Goal: Task Accomplishment & Management: Complete application form

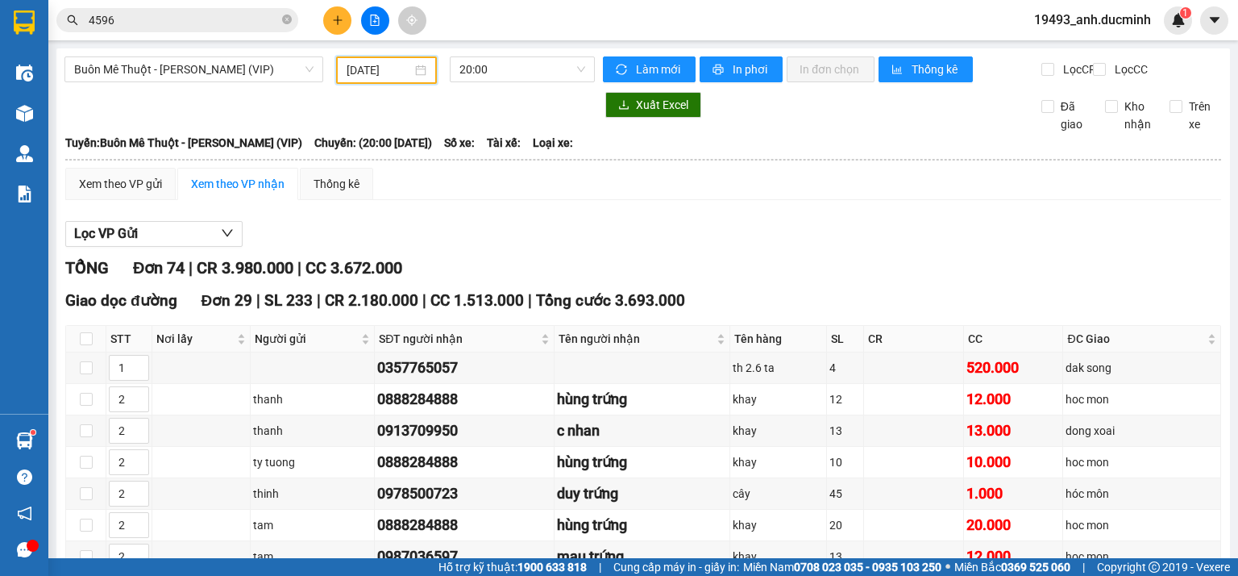
click at [378, 68] on input "[DATE]" at bounding box center [379, 70] width 65 height 18
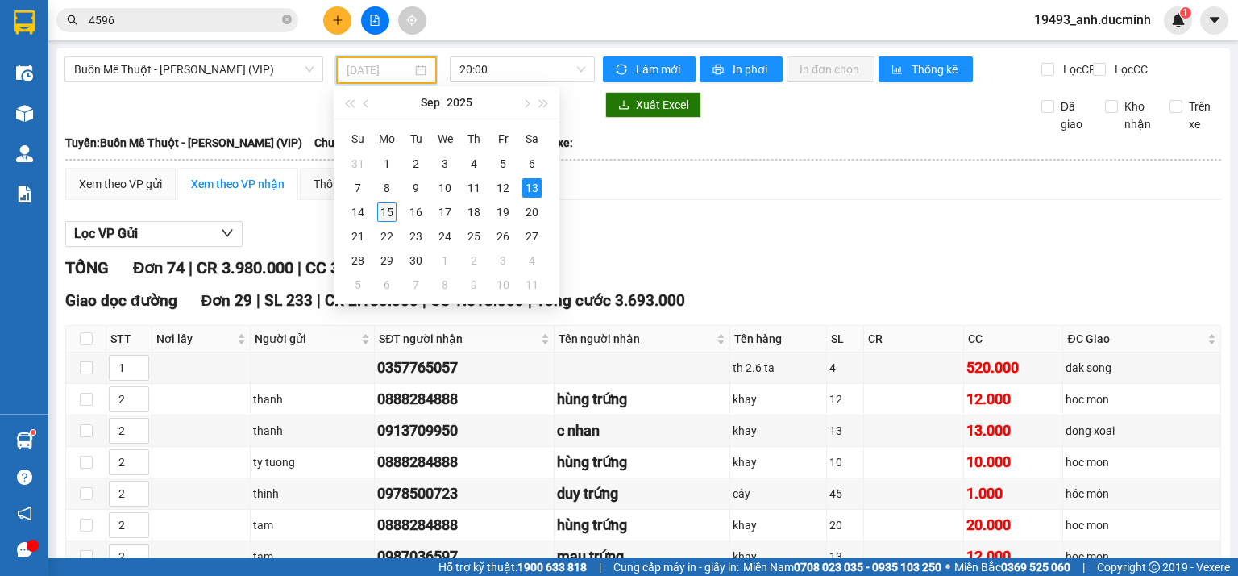
click at [386, 213] on div "15" at bounding box center [386, 211] width 19 height 19
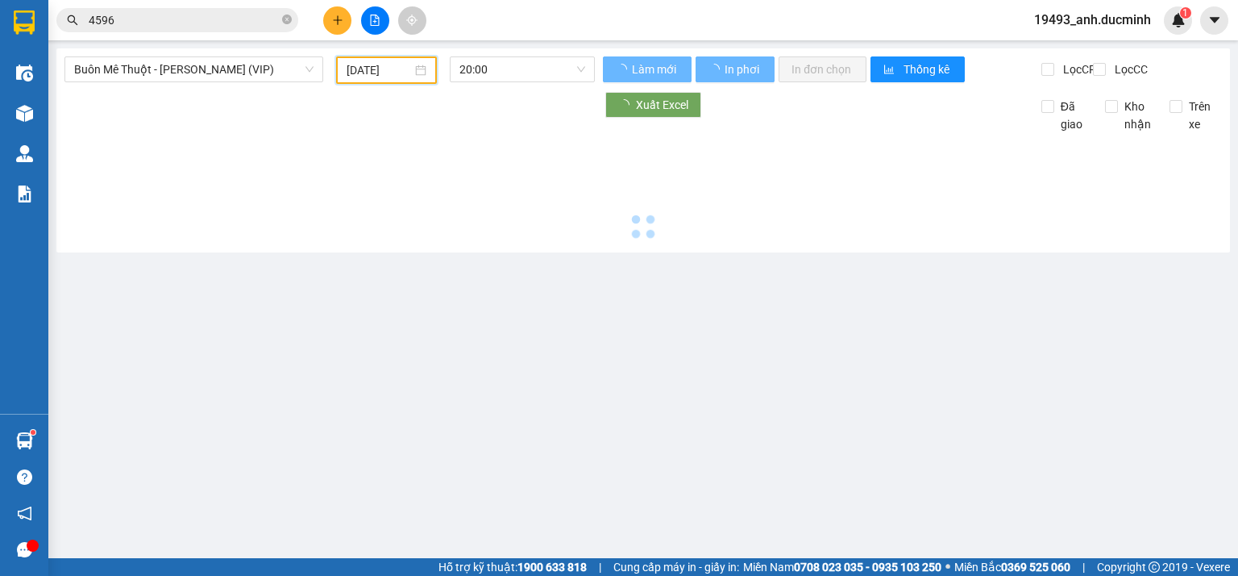
type input "[DATE]"
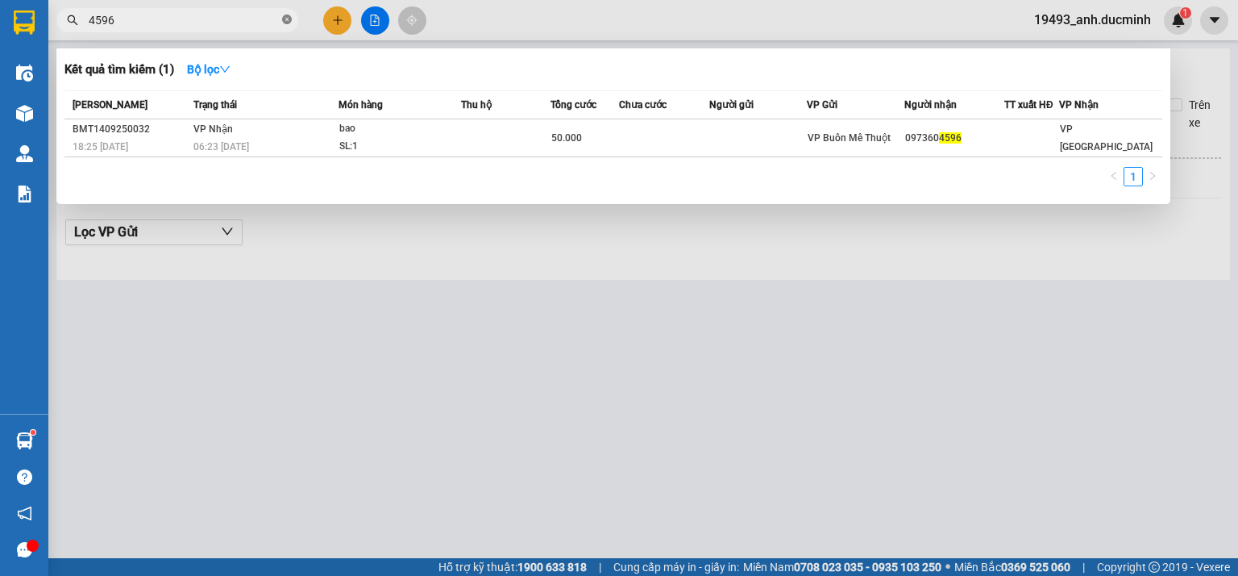
click at [284, 21] on icon "close-circle" at bounding box center [287, 20] width 10 height 10
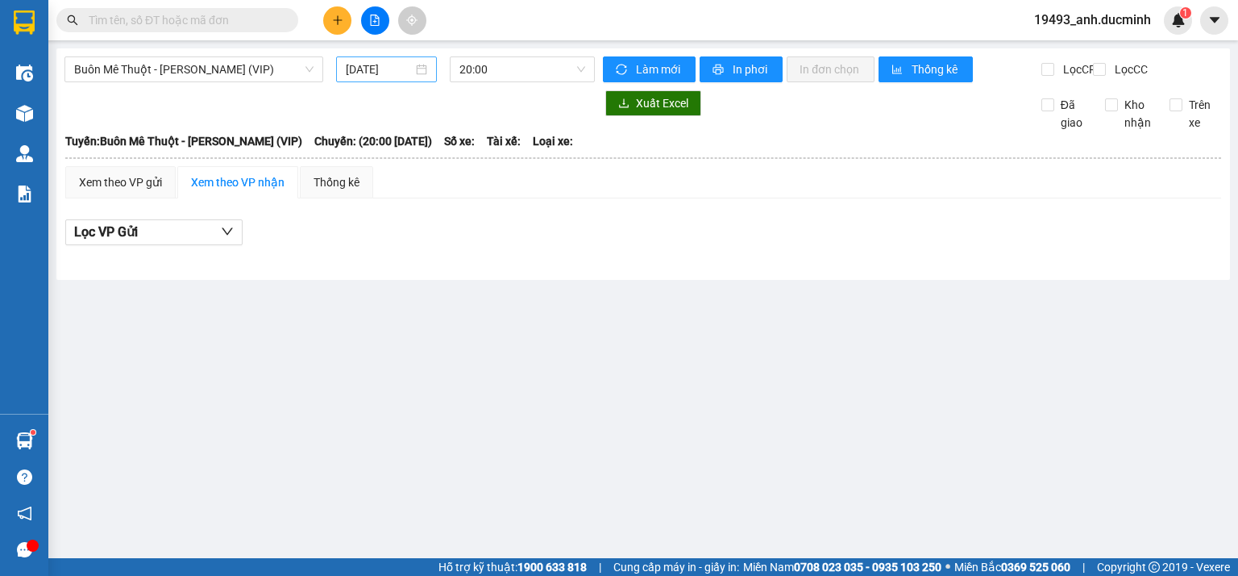
click at [368, 68] on input "[DATE]" at bounding box center [379, 69] width 66 height 18
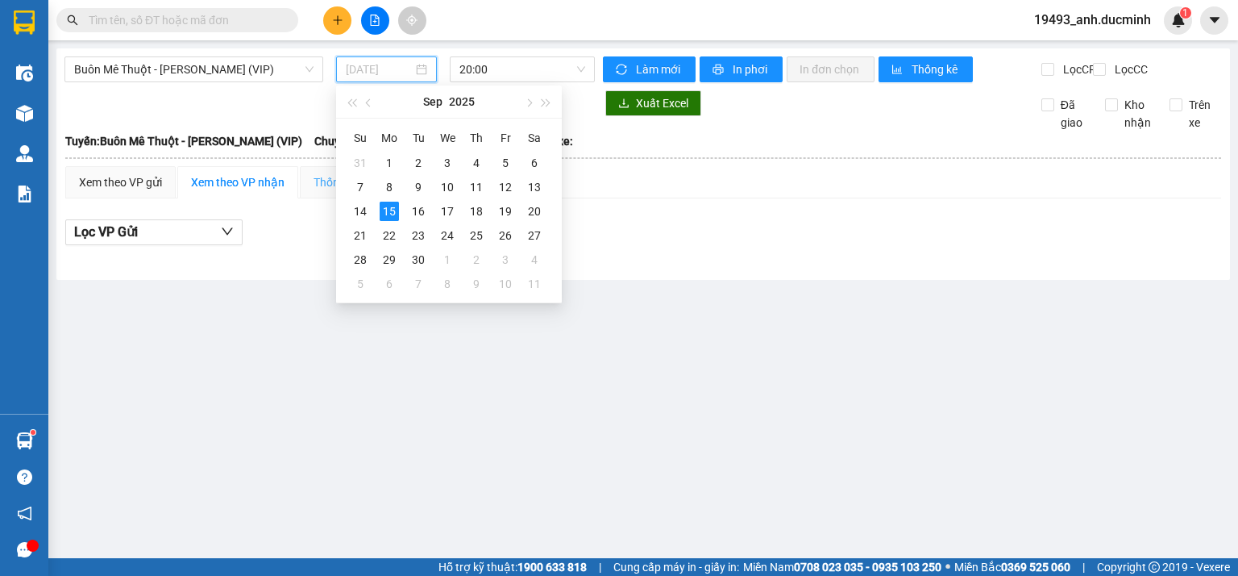
type input "[DATE]"
click at [215, 71] on span "Buôn Mê Thuột - [PERSON_NAME] (VIP)" at bounding box center [193, 69] width 239 height 24
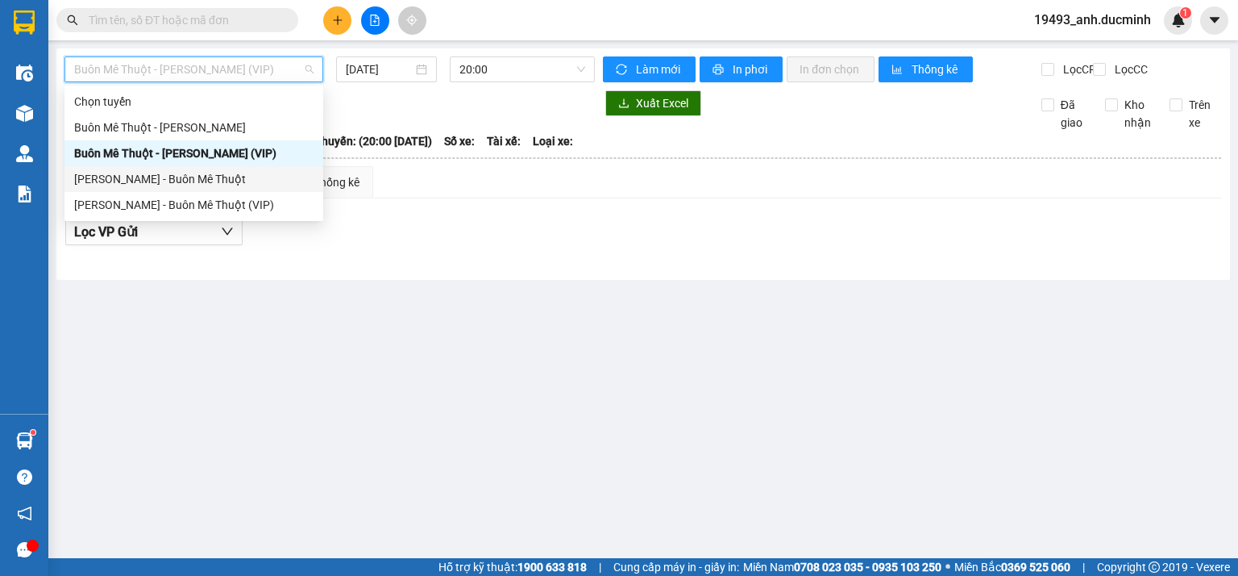
click at [205, 180] on div "[PERSON_NAME] - Buôn Mê Thuột" at bounding box center [193, 179] width 239 height 18
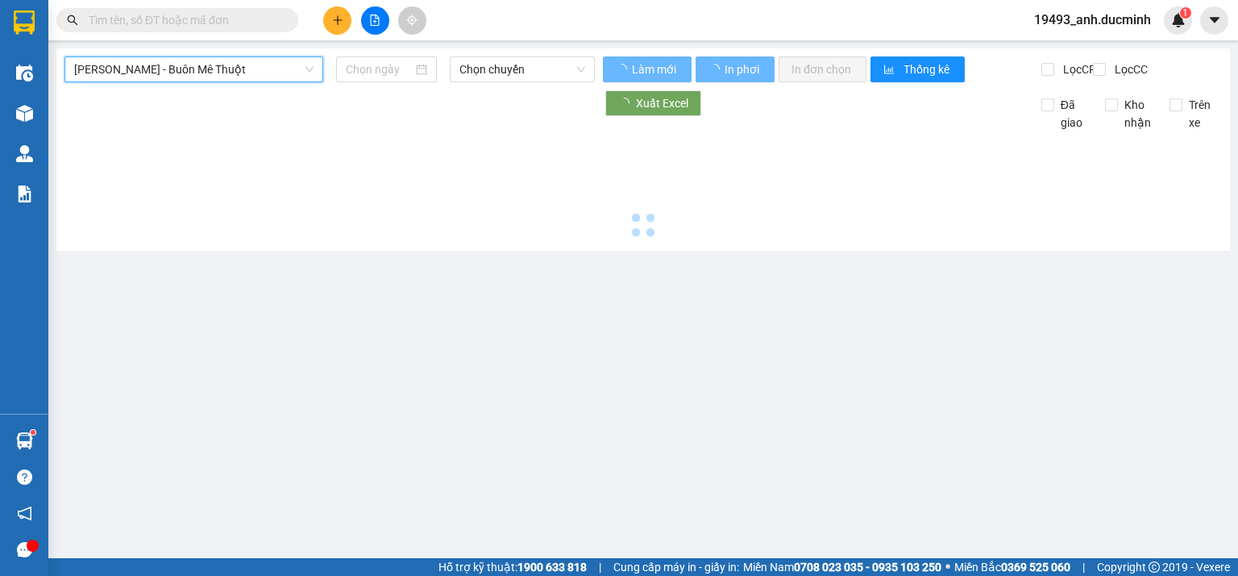
type input "[DATE]"
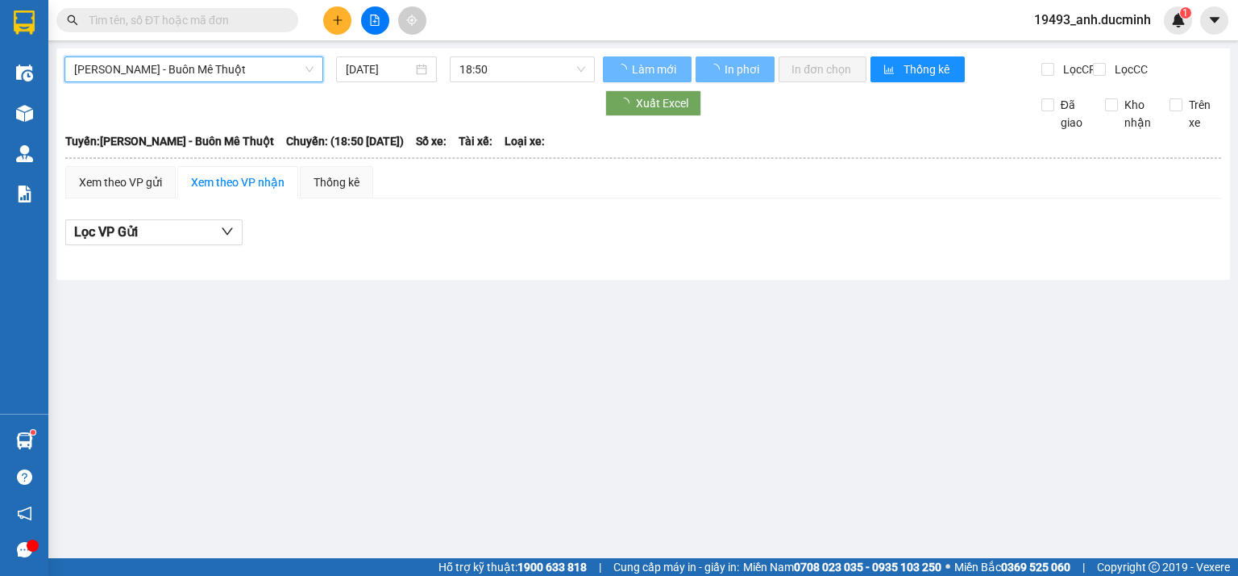
click at [232, 72] on span "[PERSON_NAME] - Buôn Mê Thuột" at bounding box center [193, 69] width 239 height 24
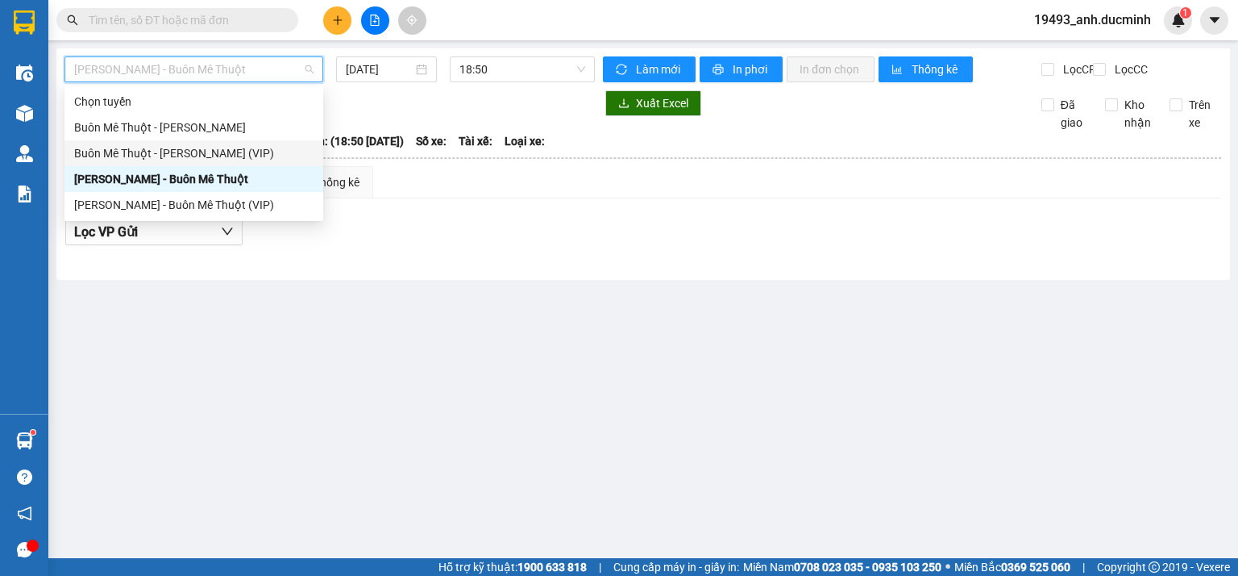
drag, startPoint x: 203, startPoint y: 150, endPoint x: 339, endPoint y: 81, distance: 151.8
click at [206, 148] on div "Buôn Mê Thuột - [PERSON_NAME] (VIP)" at bounding box center [193, 153] width 239 height 18
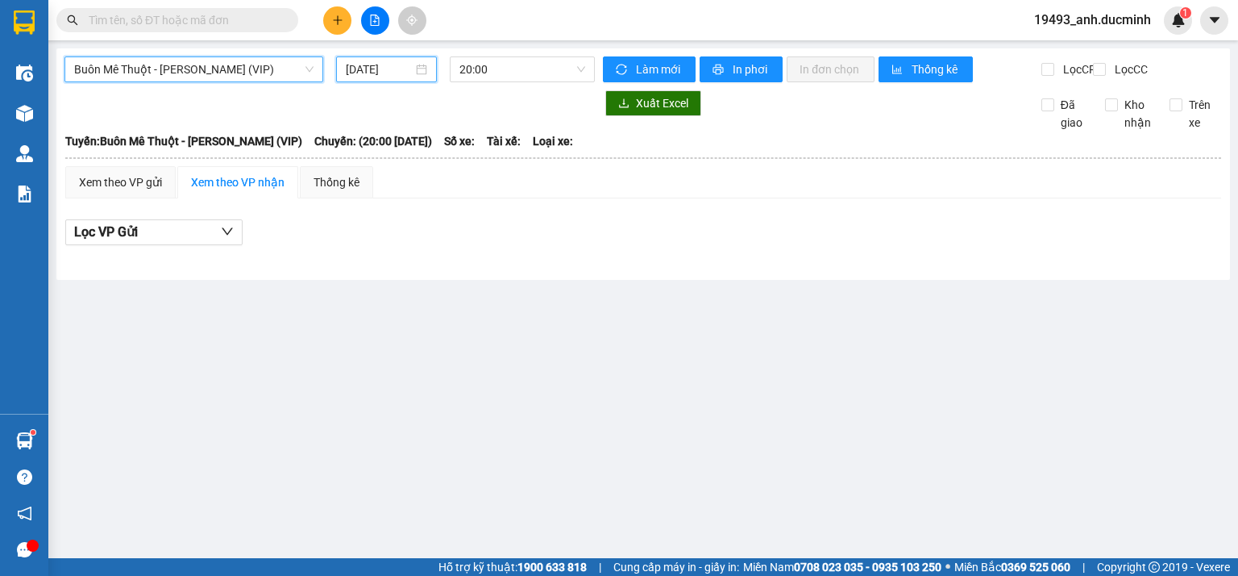
click at [376, 69] on input "[DATE]" at bounding box center [379, 69] width 66 height 18
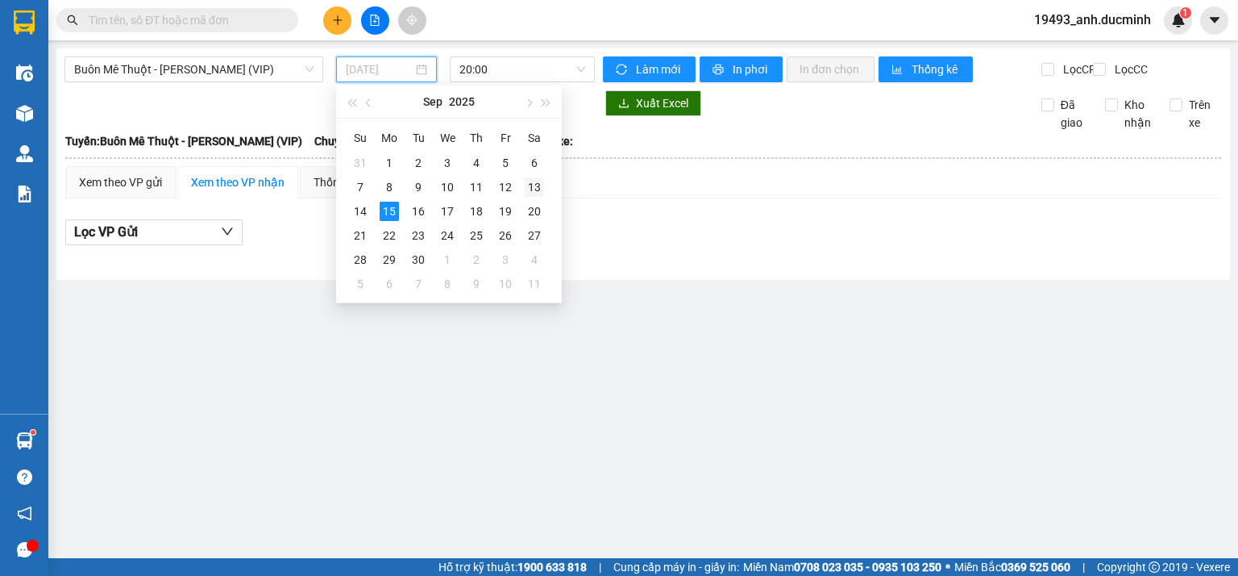
click at [531, 185] on div "13" at bounding box center [534, 186] width 19 height 19
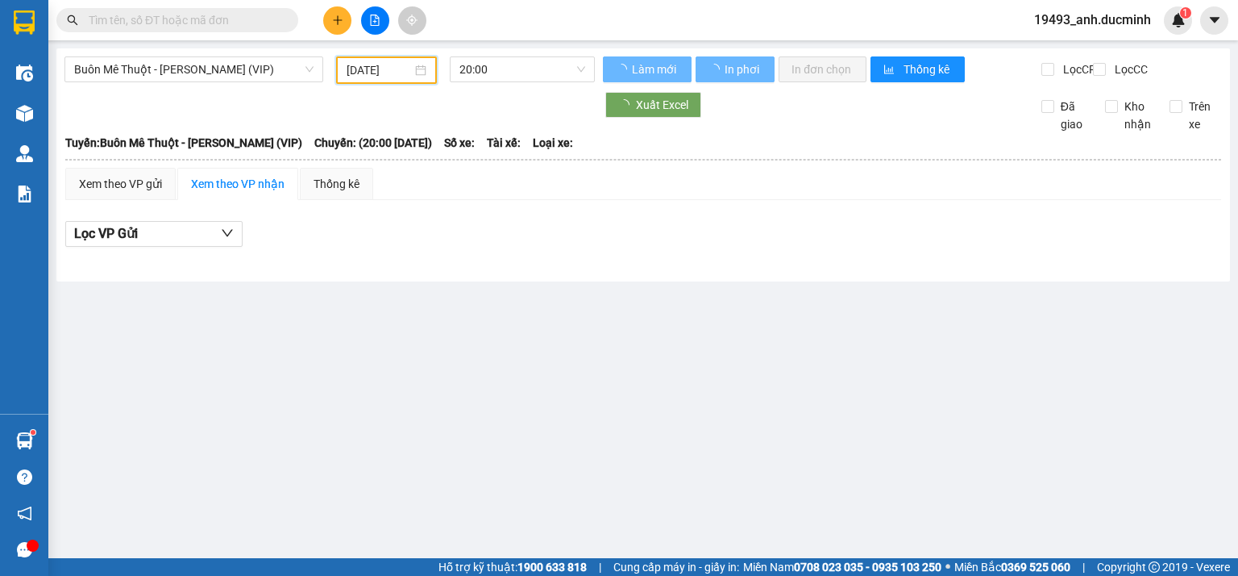
type input "[DATE]"
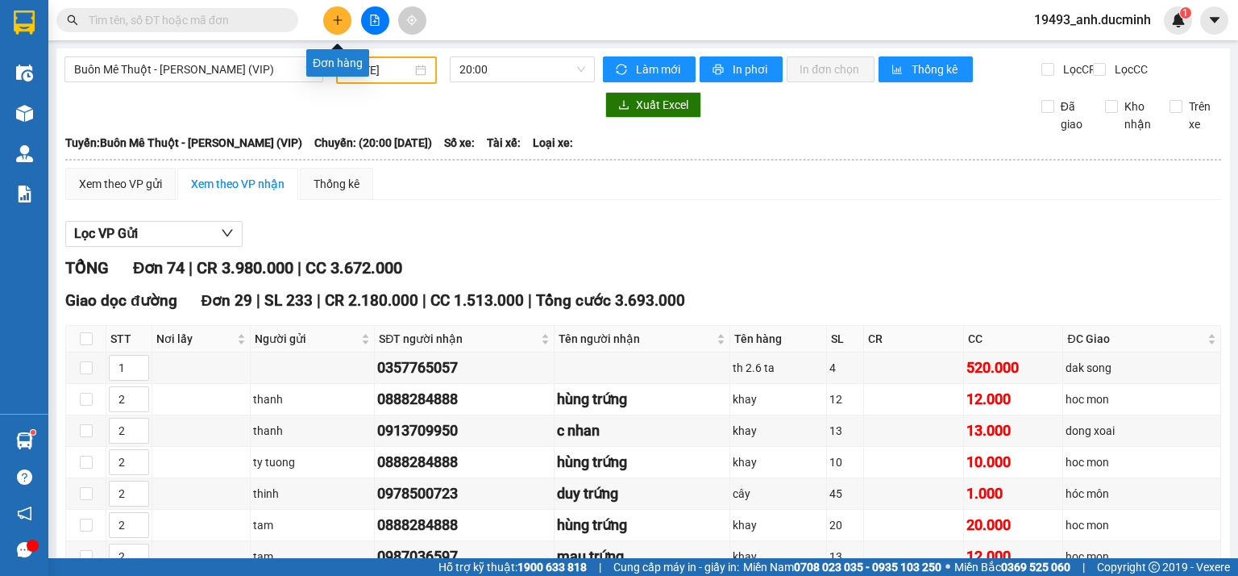
click at [340, 16] on icon "plus" at bounding box center [337, 20] width 11 height 11
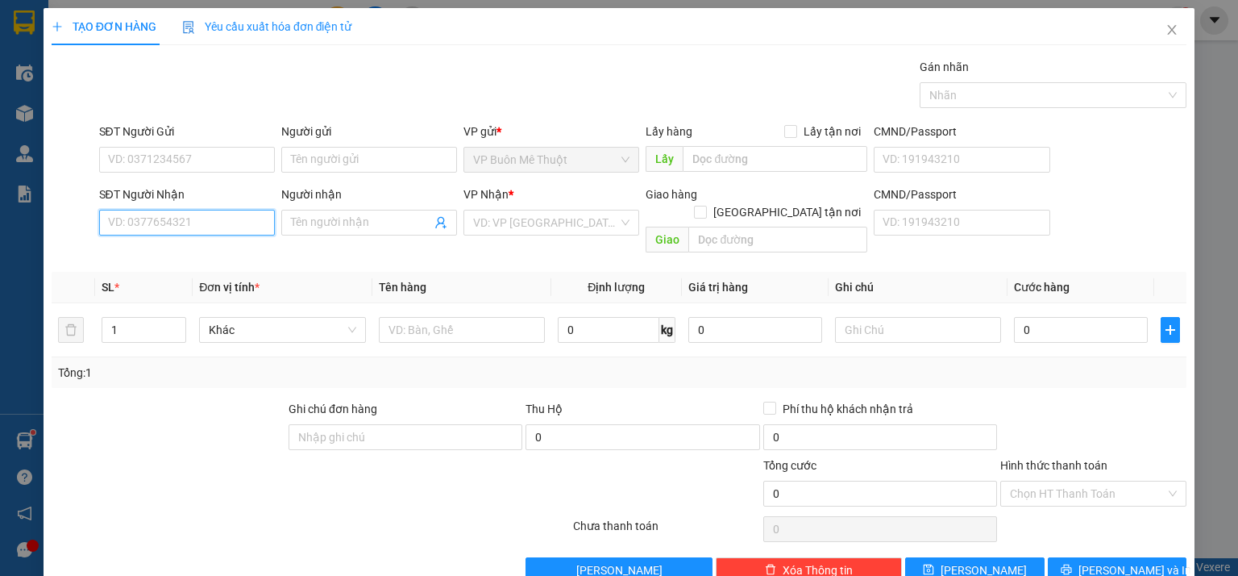
click at [248, 223] on input "SĐT Người Nhận" at bounding box center [187, 223] width 176 height 26
type input "0357765057"
click at [194, 252] on div "0357765057" at bounding box center [185, 254] width 155 height 18
type input "dak song"
type input "520.000"
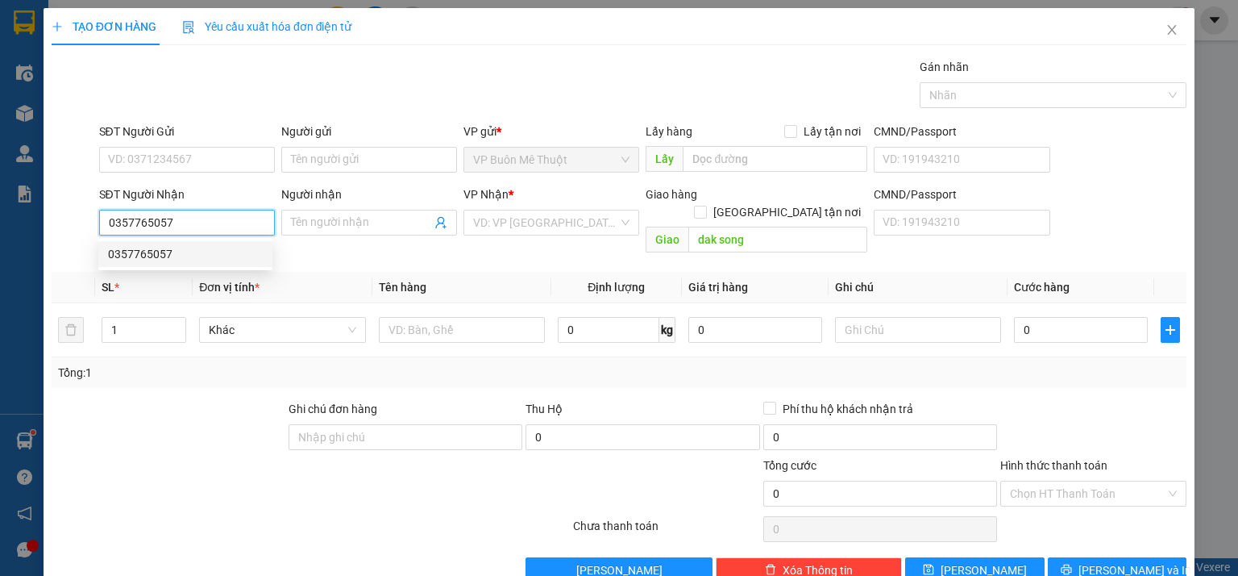
type input "520.000"
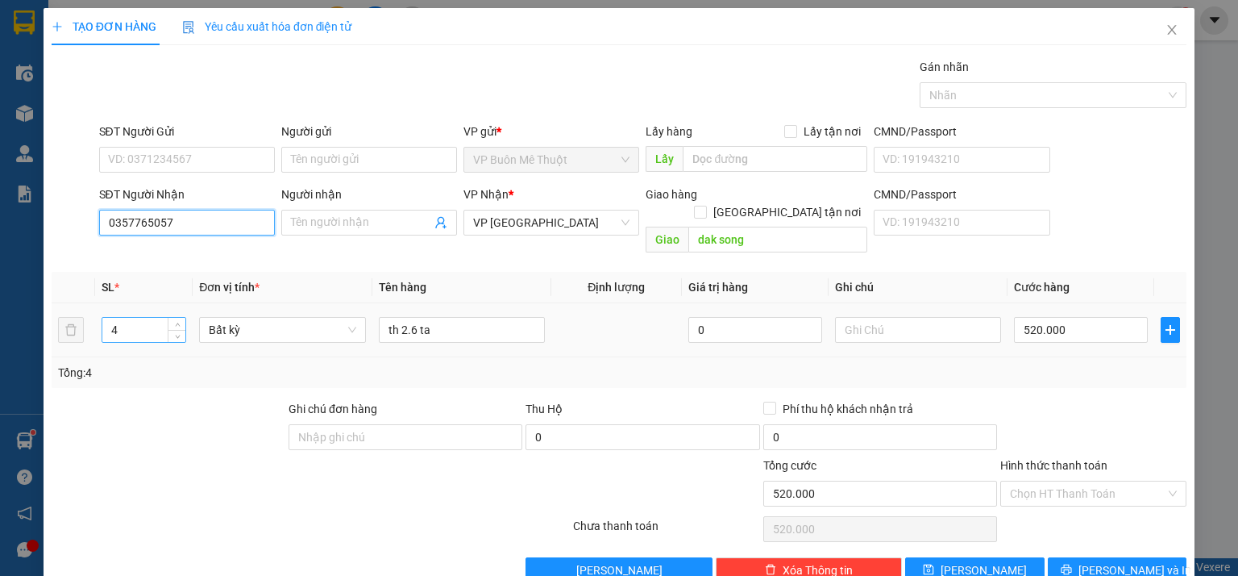
type input "0357765057"
click at [144, 318] on input "4" at bounding box center [143, 330] width 83 height 24
type input "1"
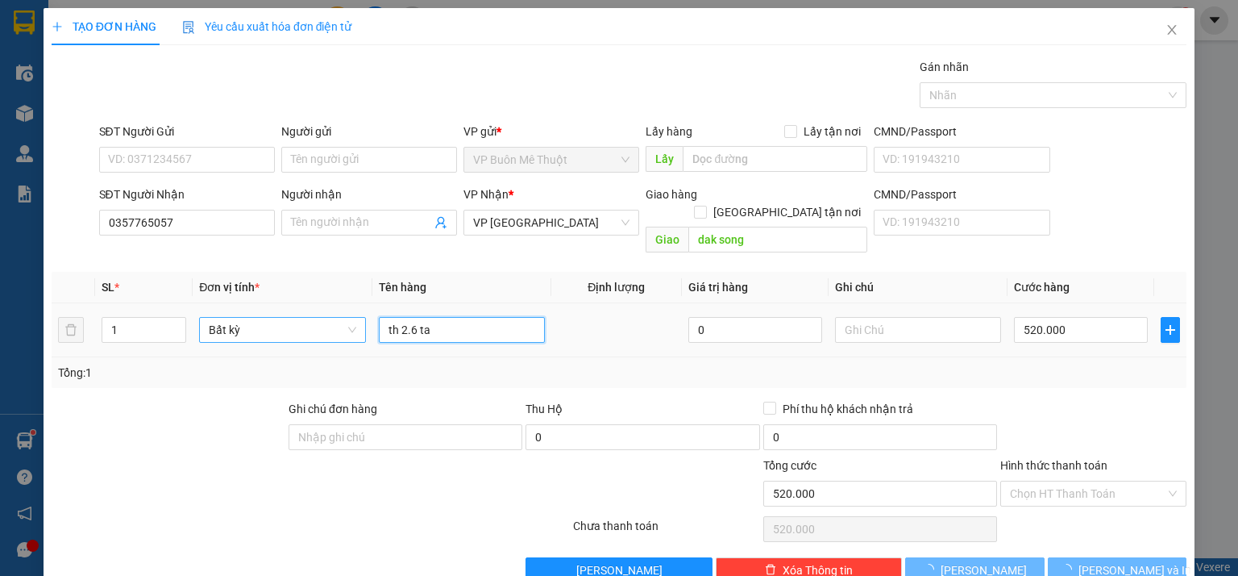
drag, startPoint x: 461, startPoint y: 319, endPoint x: 343, endPoint y: 316, distance: 118.6
click at [342, 322] on tr "1 Bất kỳ th 2.6 ta 0 520.000" at bounding box center [619, 330] width 1135 height 54
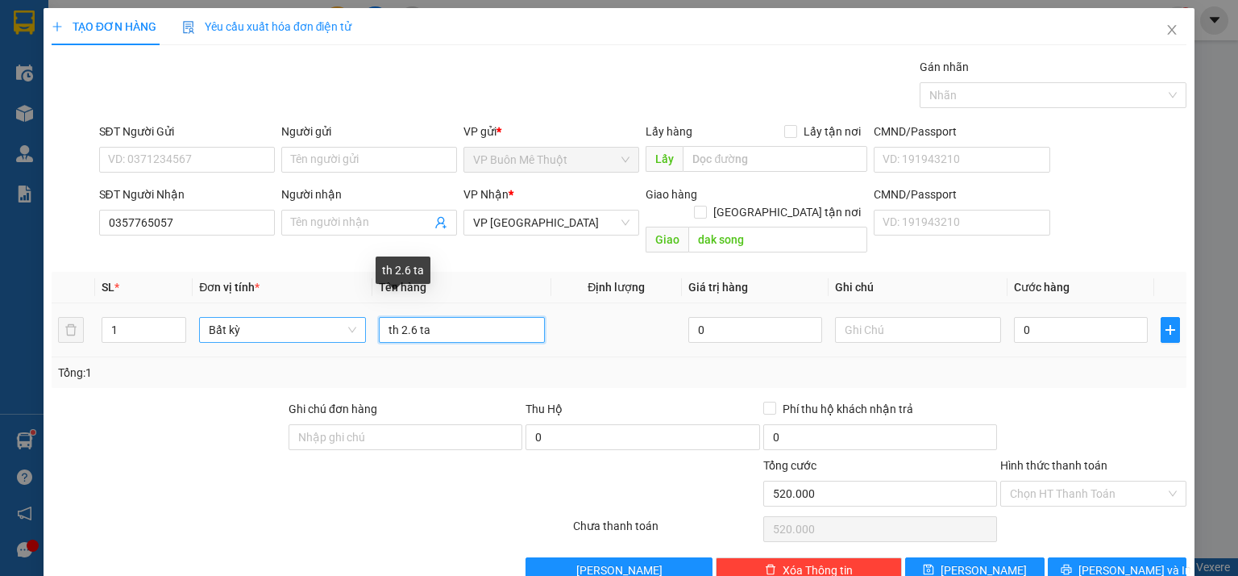
type input "0"
type input "4 ta"
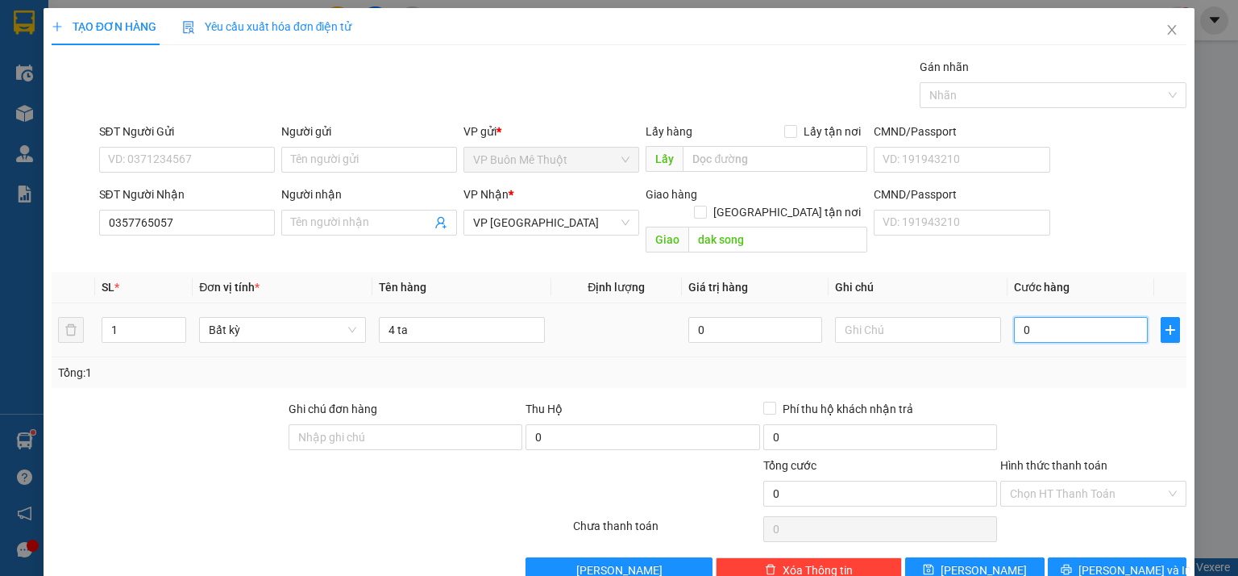
click at [1061, 317] on input "0" at bounding box center [1081, 330] width 134 height 26
type input "8"
type input "80"
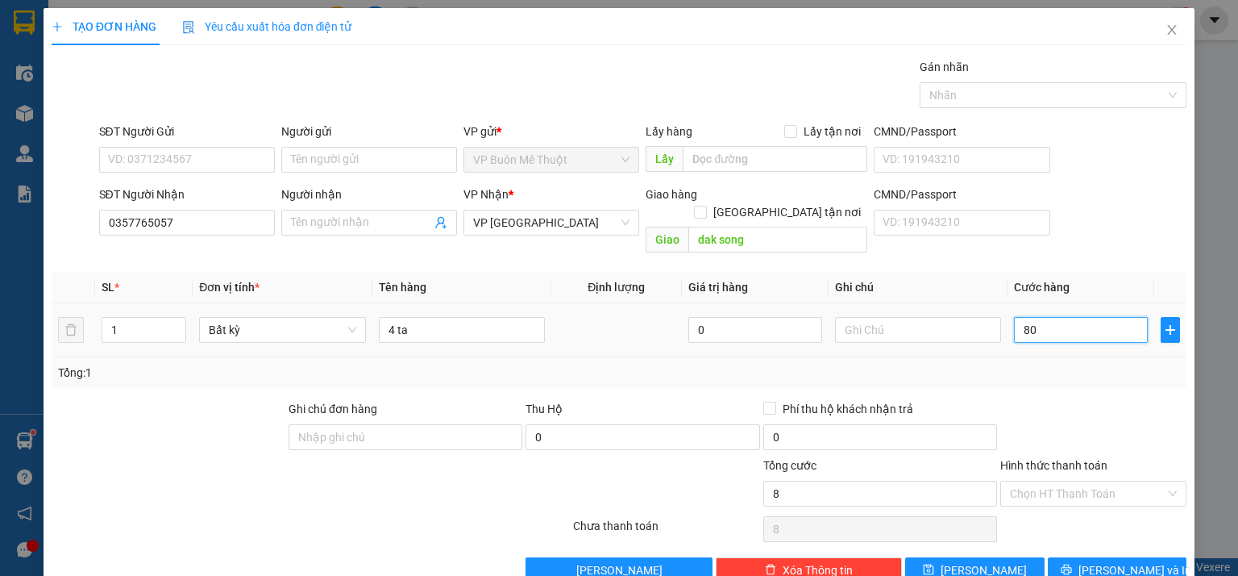
type input "80"
type input "800"
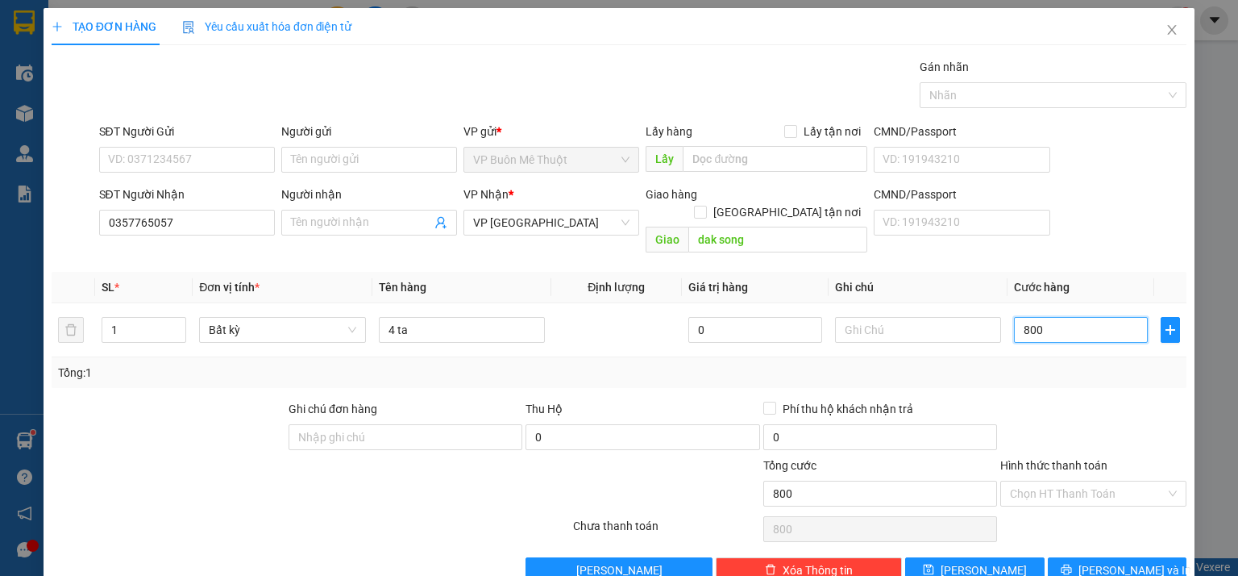
type input "80"
type input "8"
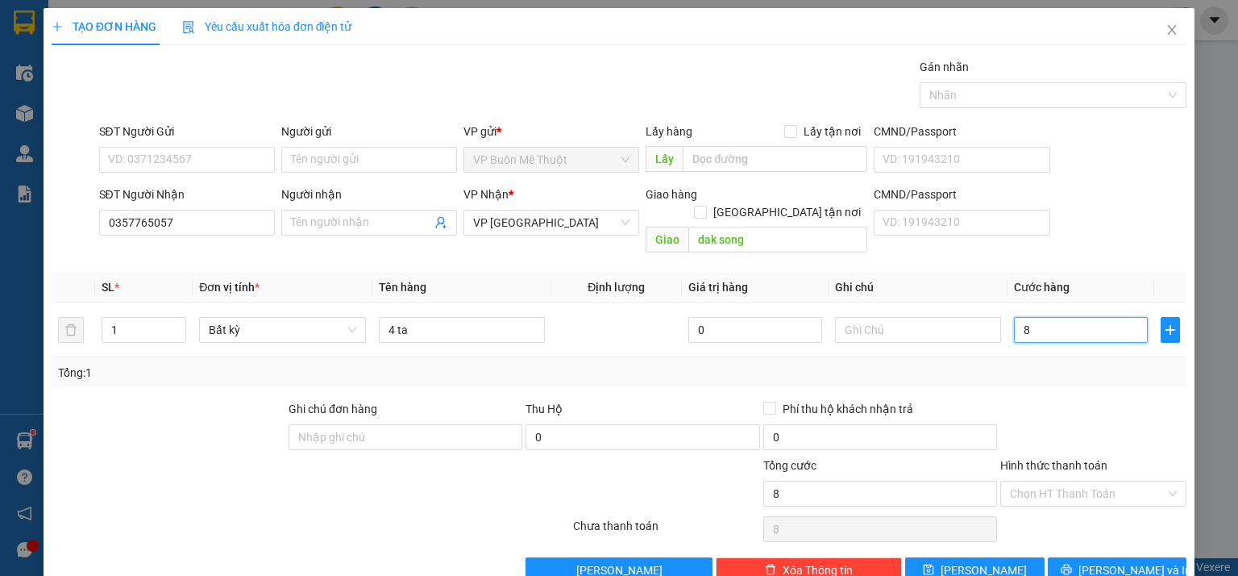
type input "8"
type input "8.000"
click at [1042, 366] on div "Tổng: 1" at bounding box center [619, 372] width 1135 height 31
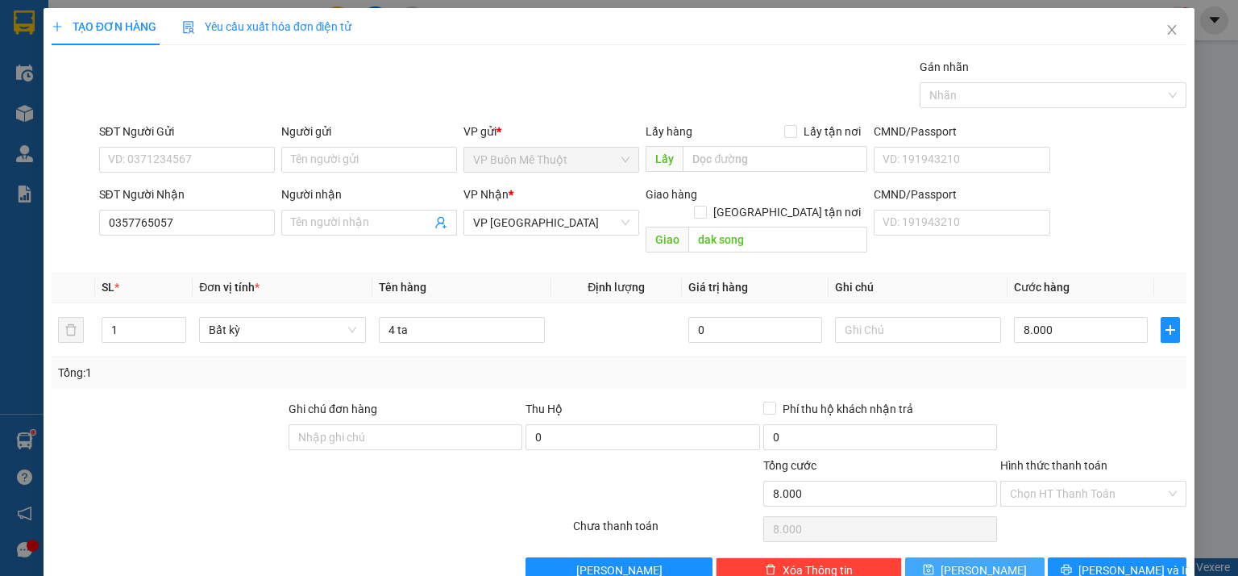
drag, startPoint x: 988, startPoint y: 555, endPoint x: 1150, endPoint y: 342, distance: 267.5
click at [989, 557] on button "[PERSON_NAME]" at bounding box center [974, 570] width 139 height 26
type input "0"
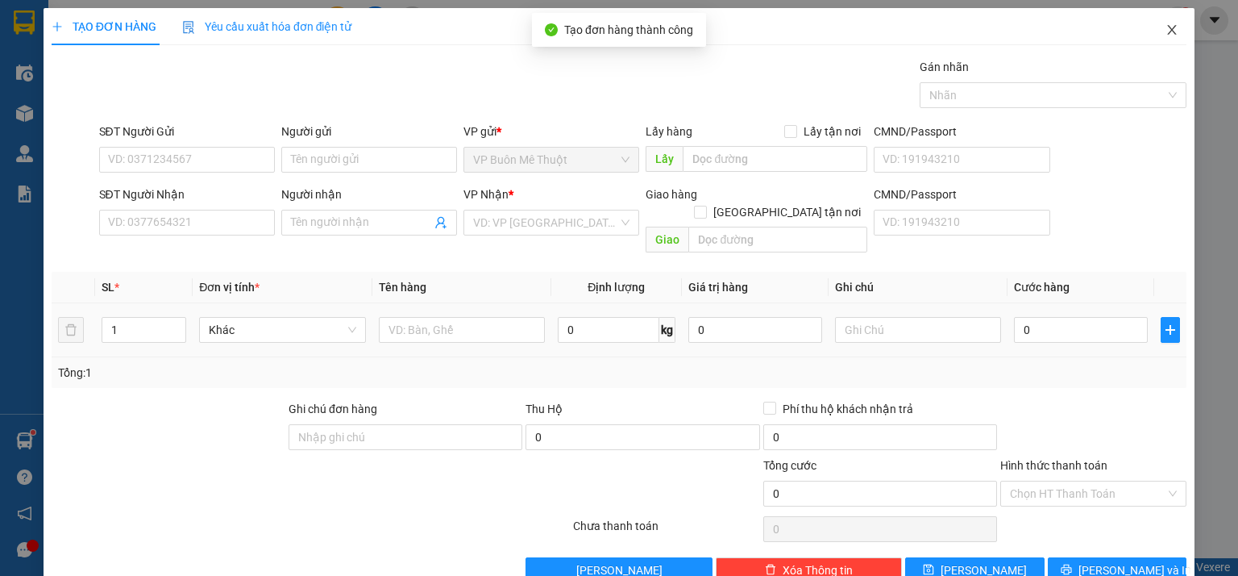
click at [1166, 27] on icon "close" at bounding box center [1172, 29] width 13 height 13
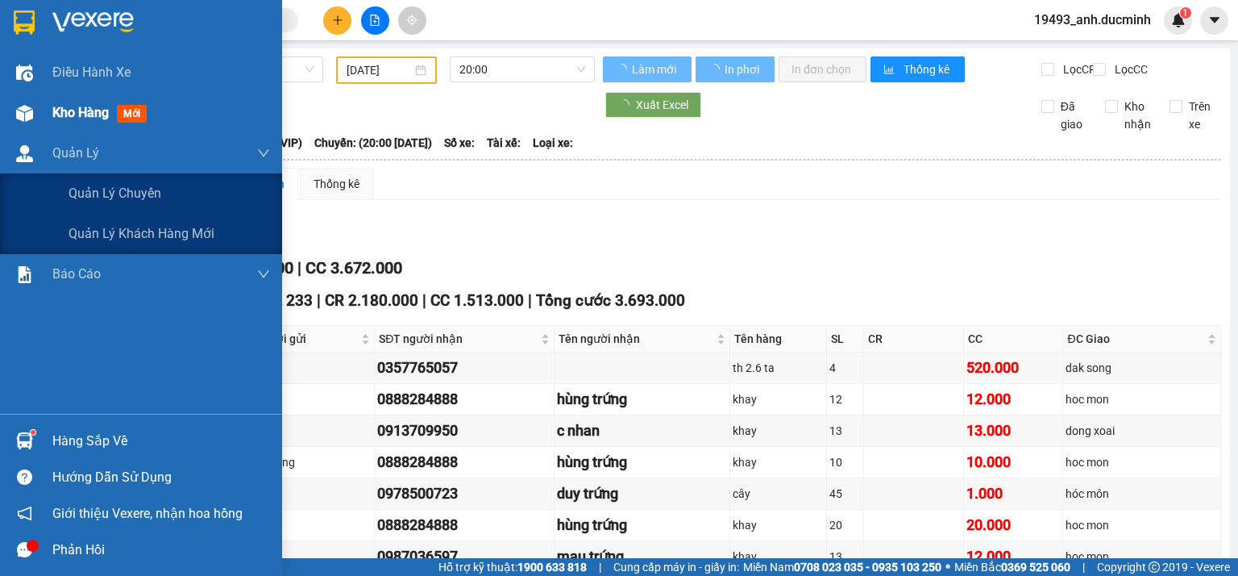
click at [61, 119] on span "Kho hàng" at bounding box center [80, 112] width 56 height 15
